Goal: Information Seeking & Learning: Learn about a topic

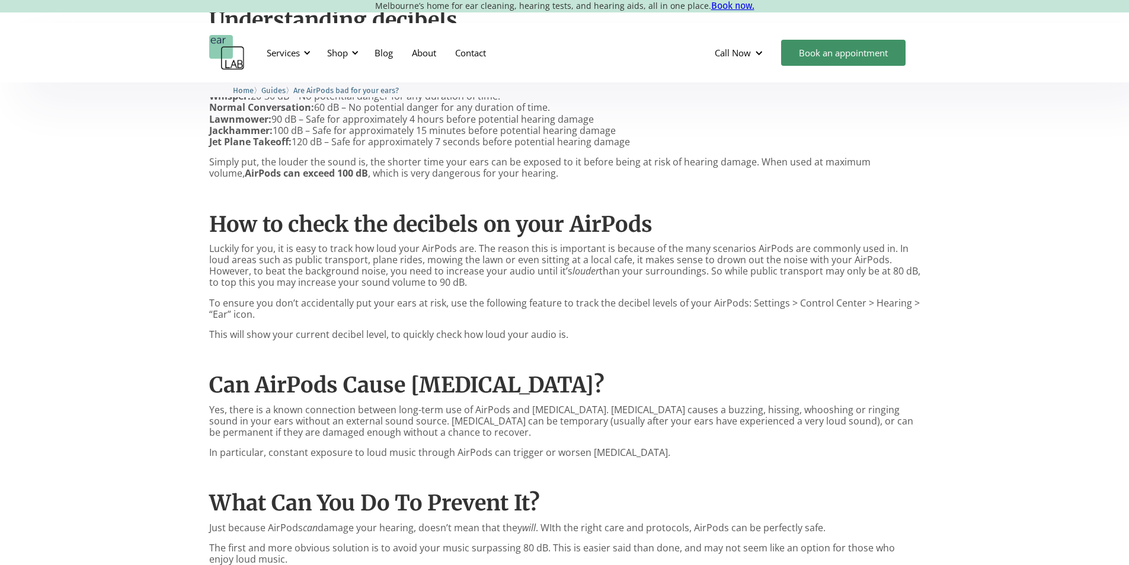
scroll to position [711, 0]
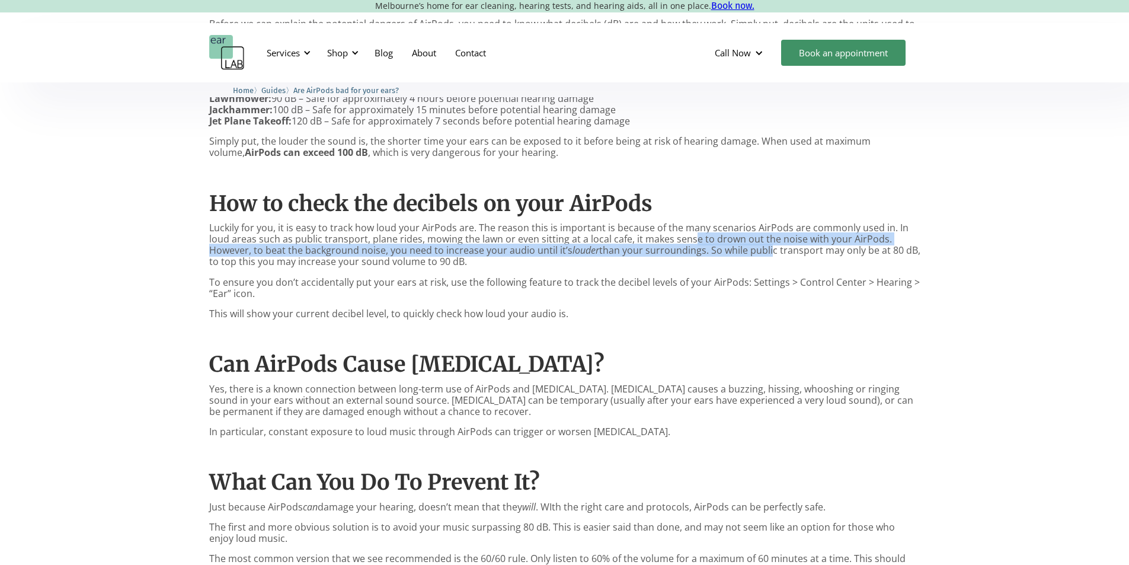
drag, startPoint x: 690, startPoint y: 241, endPoint x: 769, endPoint y: 244, distance: 79.5
click at [769, 244] on p "Luckily for you, it is easy to track how loud your AirPods are. The reason this…" at bounding box center [564, 245] width 711 height 46
click at [467, 248] on p "Luckily for you, it is easy to track how loud your AirPods are. The reason this…" at bounding box center [564, 245] width 711 height 46
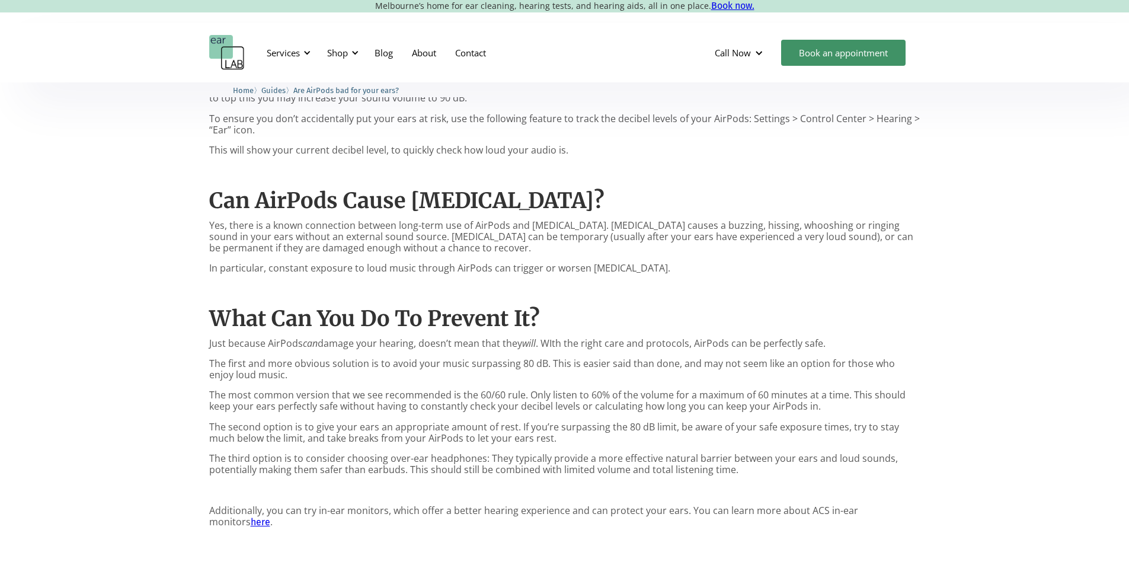
scroll to position [889, 0]
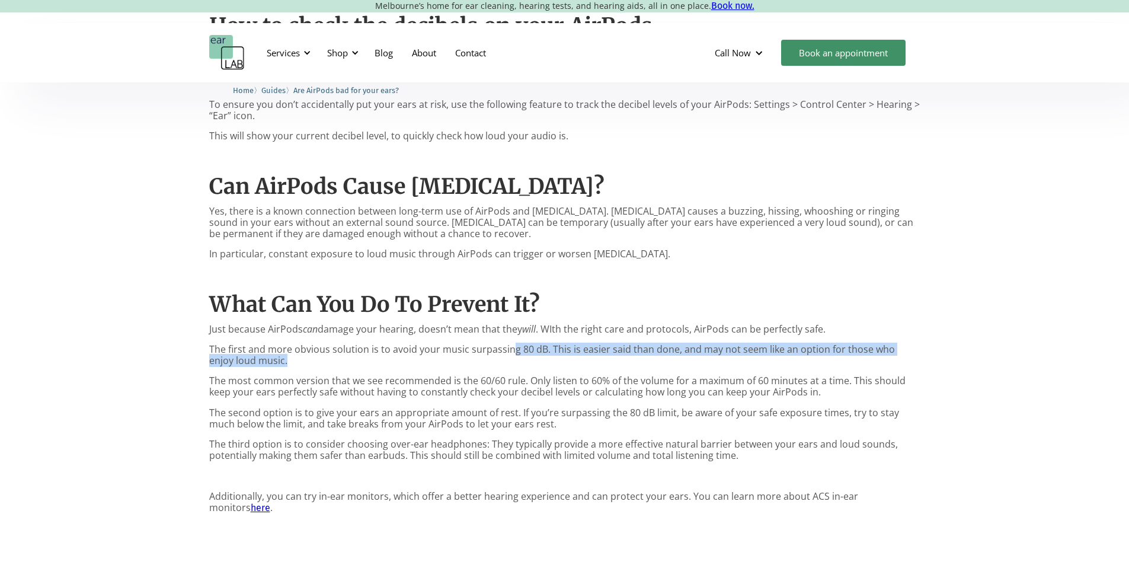
drag, startPoint x: 510, startPoint y: 352, endPoint x: 672, endPoint y: 357, distance: 161.3
click at [672, 357] on p "The first and more obvious solution is to avoid your music surpassing 80 dB. Th…" at bounding box center [564, 355] width 711 height 23
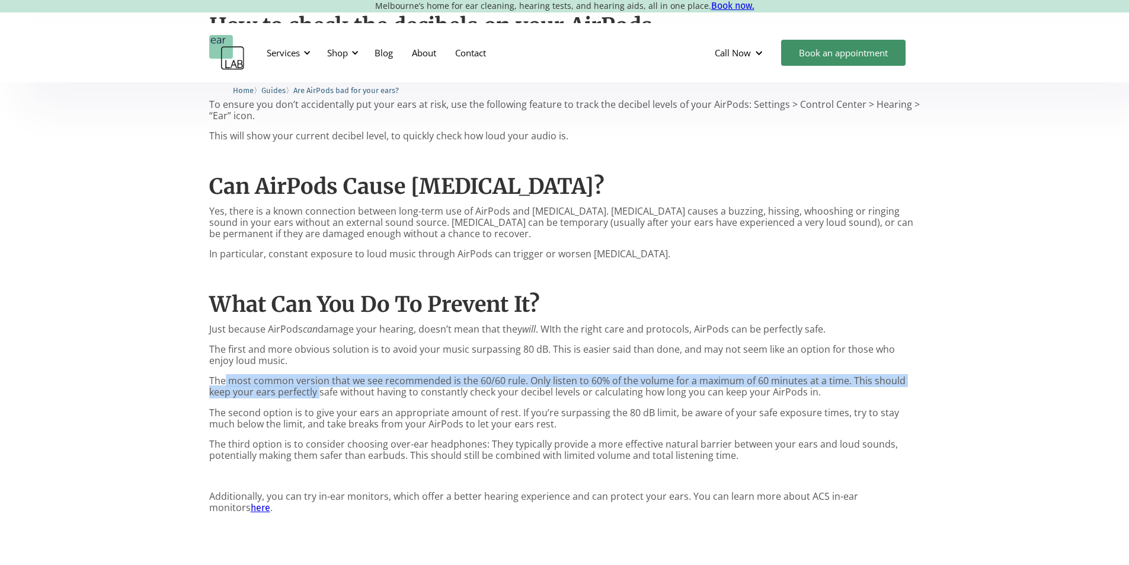
drag, startPoint x: 223, startPoint y: 382, endPoint x: 318, endPoint y: 391, distance: 95.2
click at [318, 391] on p "The most common version that we see recommended is the 60/60 rule. Only listen …" at bounding box center [564, 386] width 711 height 23
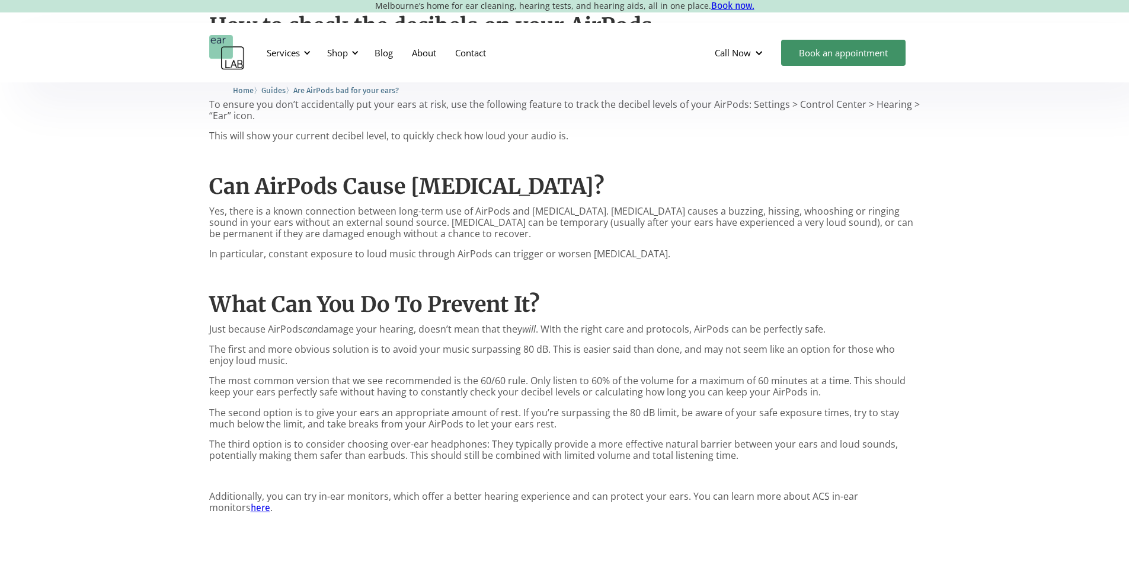
click at [381, 389] on p "The most common version that we see recommended is the 60/60 rule. Only listen …" at bounding box center [564, 386] width 711 height 23
drag, startPoint x: 529, startPoint y: 381, endPoint x: 840, endPoint y: 382, distance: 310.6
click at [840, 382] on p "The most common version that we see recommended is the 60/60 rule. Only listen …" at bounding box center [564, 386] width 711 height 23
drag, startPoint x: 222, startPoint y: 391, endPoint x: 593, endPoint y: 395, distance: 371.1
click at [593, 395] on p "The most common version that we see recommended is the 60/60 rule. Only listen …" at bounding box center [564, 386] width 711 height 23
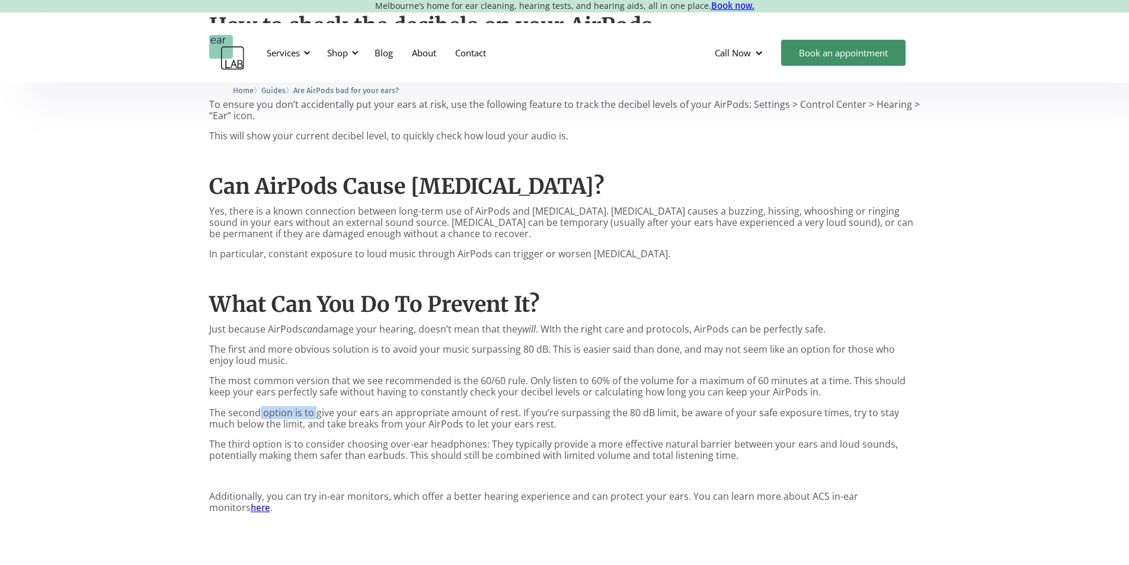
drag, startPoint x: 257, startPoint y: 418, endPoint x: 317, endPoint y: 414, distance: 59.4
click at [317, 414] on p "The second option is to give your ears an appropriate amount of rest. If you’re…" at bounding box center [564, 418] width 711 height 23
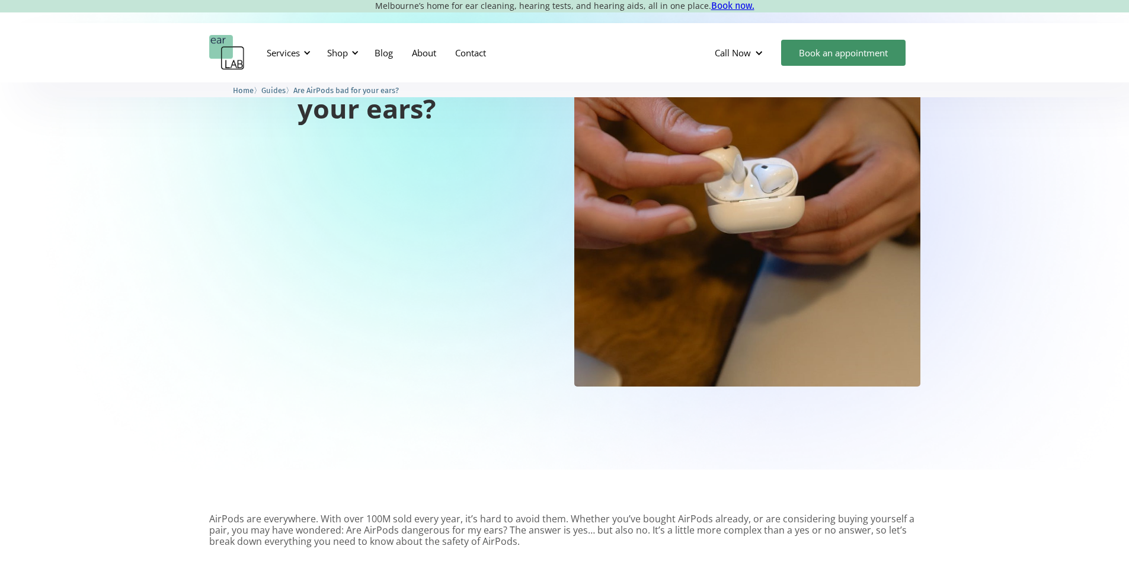
scroll to position [0, 0]
